Goal: Information Seeking & Learning: Learn about a topic

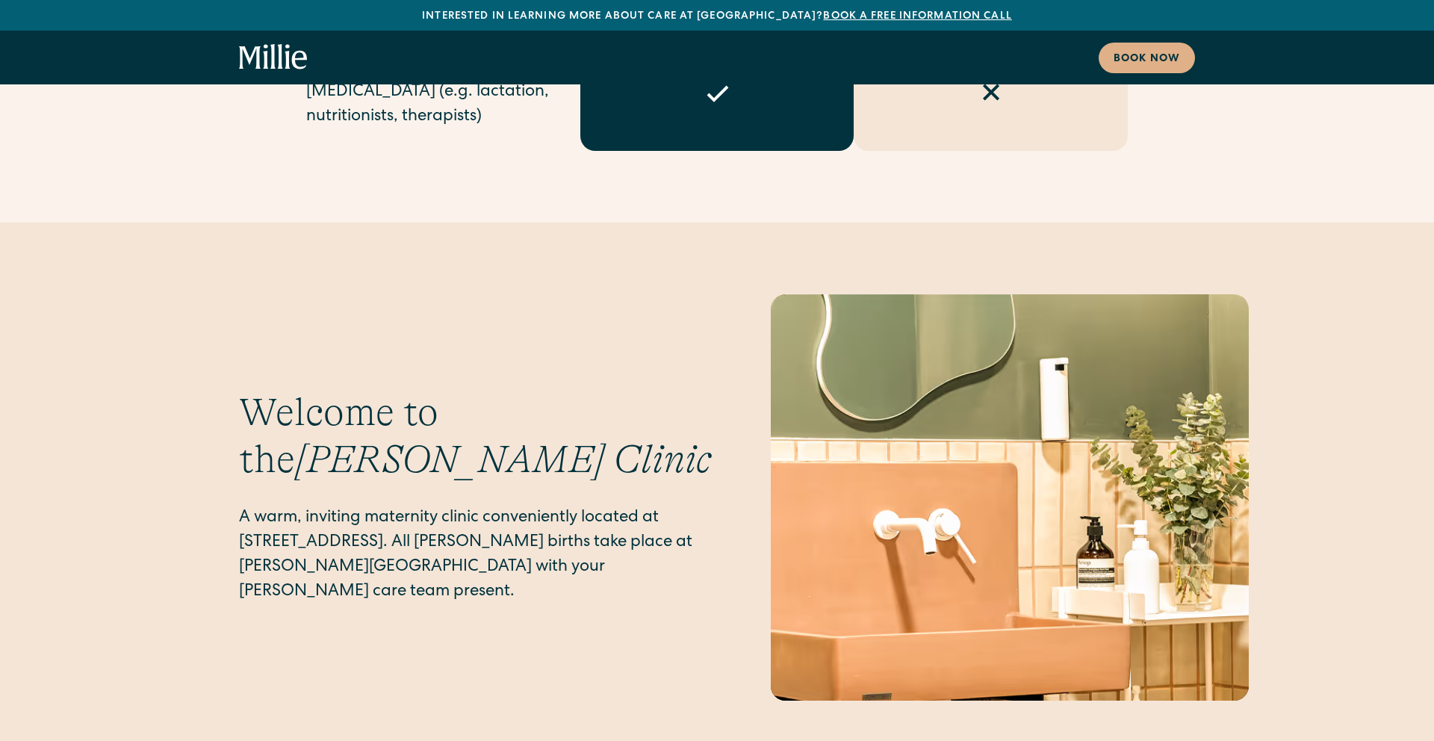
scroll to position [5797, 0]
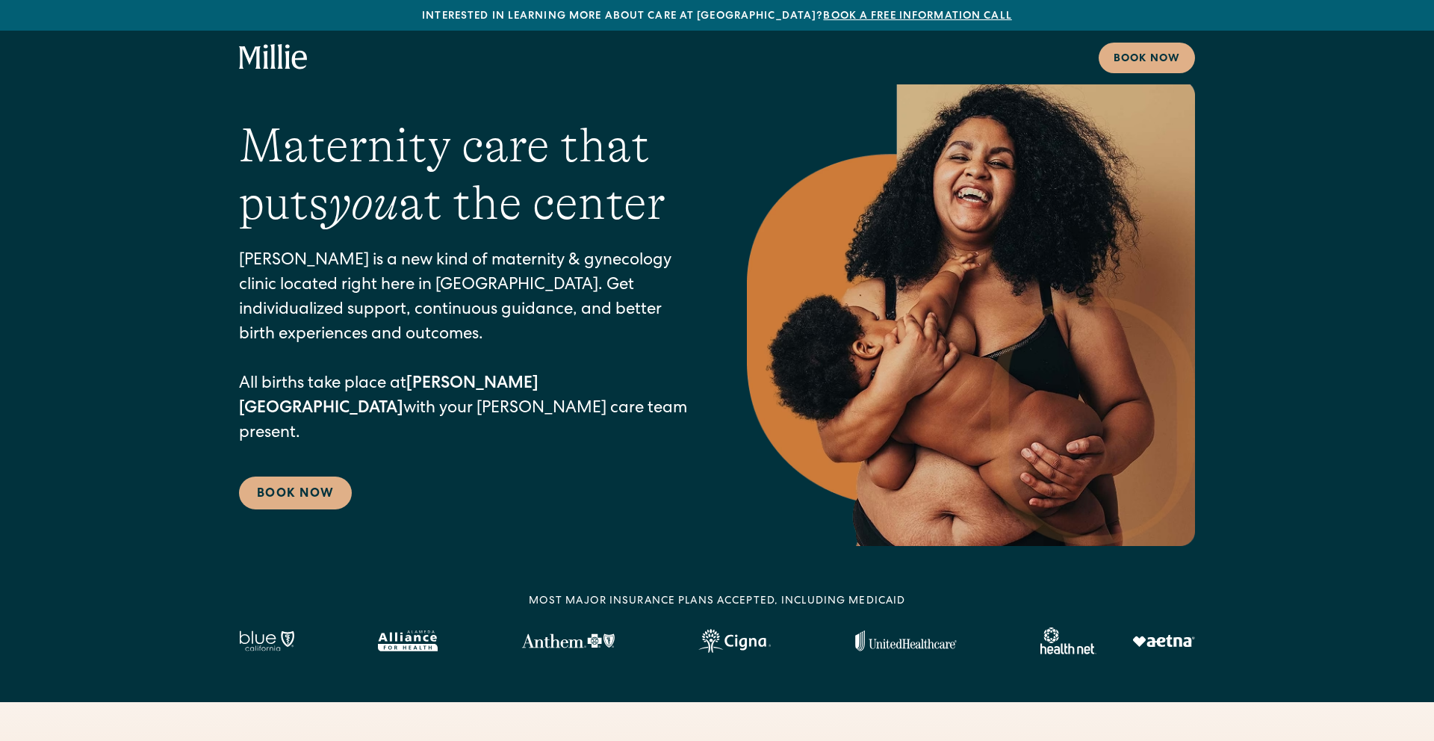
scroll to position [43, 0]
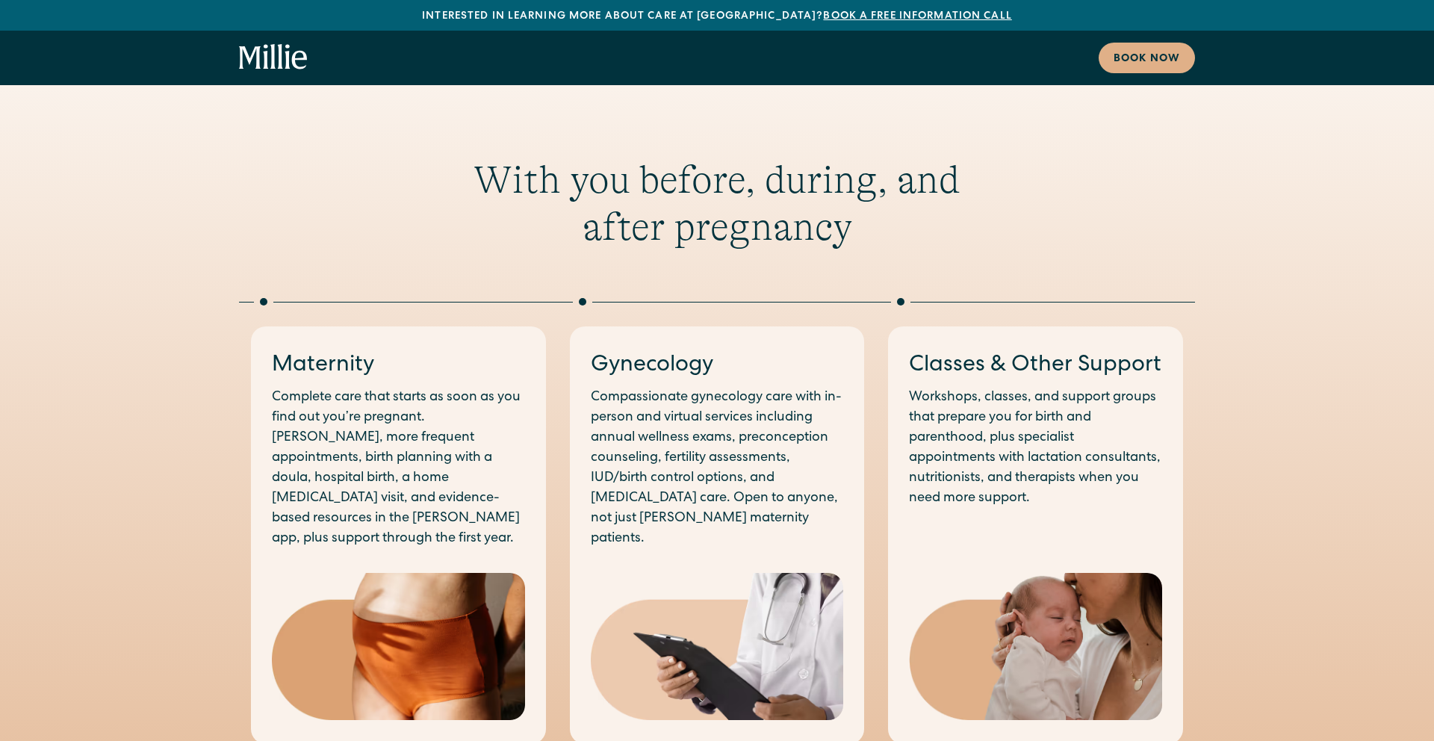
click at [681, 423] on p "Compassionate gynecology care with in-person and virtual services including ann…" at bounding box center [717, 468] width 253 height 161
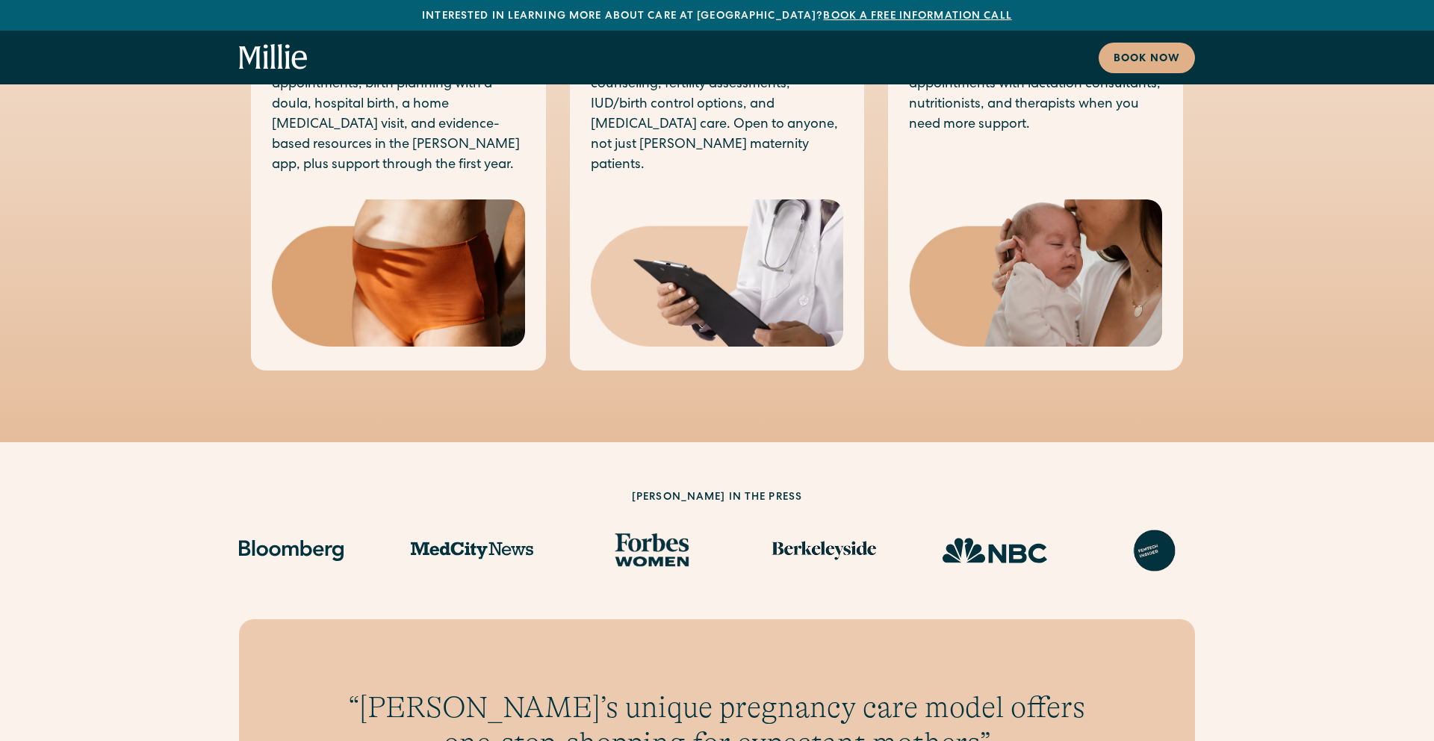
scroll to position [1023, 0]
